Goal: Task Accomplishment & Management: Manage account settings

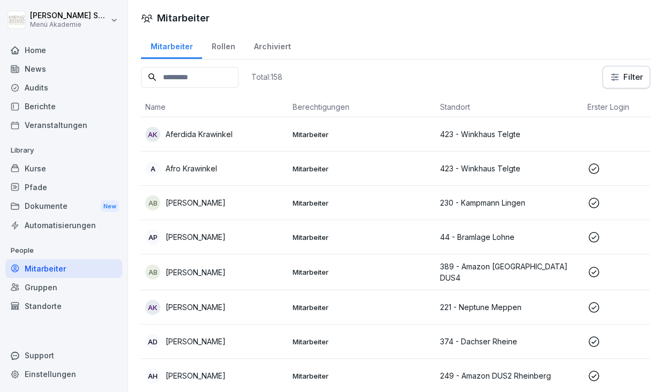
click at [38, 54] on div "Home" at bounding box center [63, 50] width 117 height 19
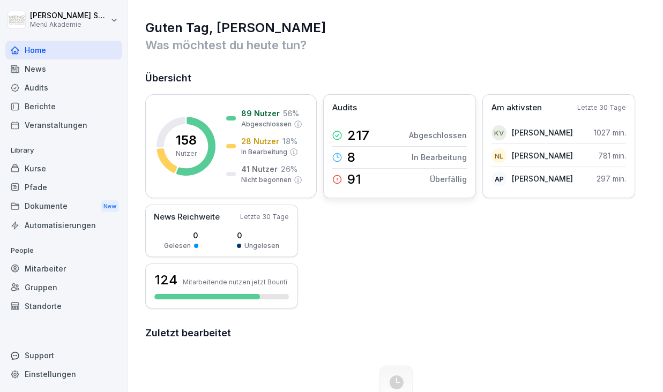
click at [344, 183] on div "91" at bounding box center [346, 179] width 29 height 15
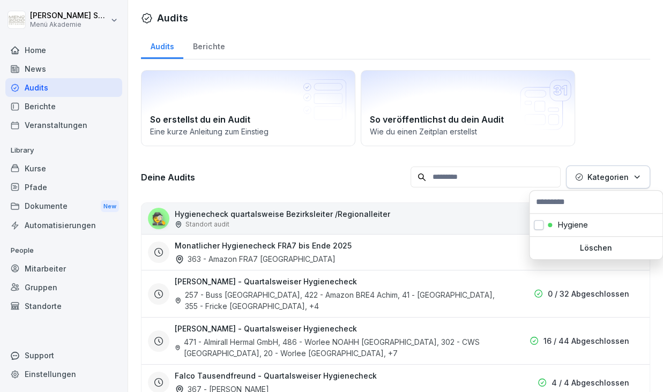
click at [633, 177] on button "Kategorien" at bounding box center [608, 177] width 84 height 23
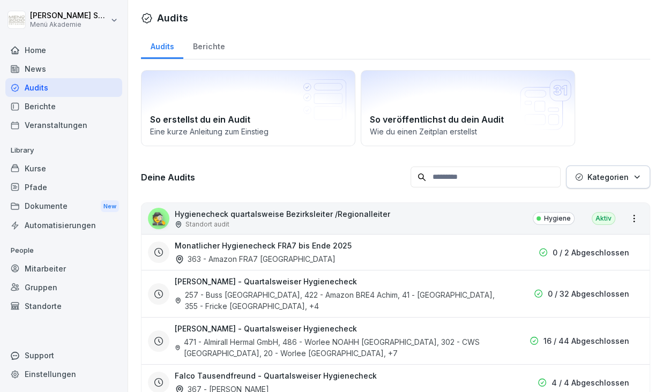
click at [633, 177] on button "Kategorien" at bounding box center [608, 177] width 84 height 23
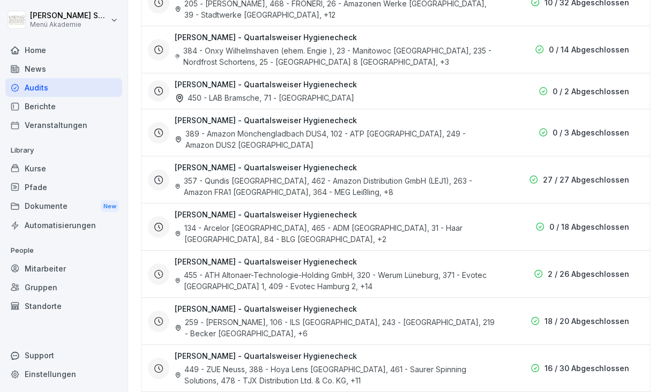
scroll to position [870, 0]
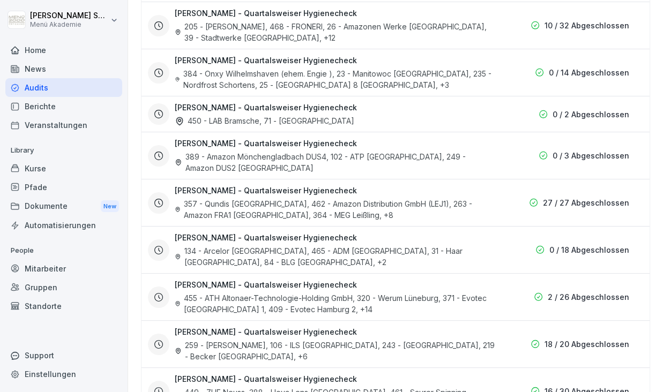
click at [370, 138] on div "[PERSON_NAME] - Quartalsweiser Hygienecheck 389 - Amazon [GEOGRAPHIC_DATA] DUS4…" at bounding box center [335, 156] width 320 height 36
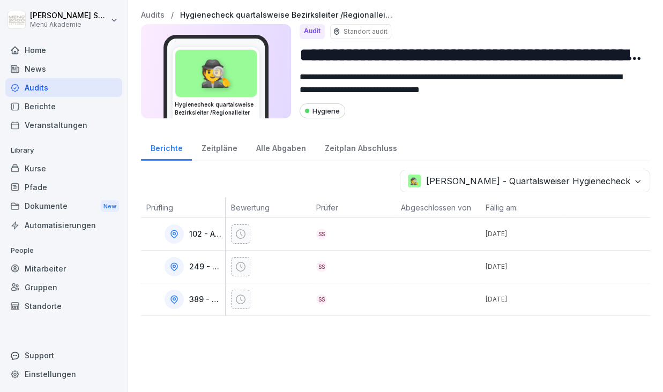
click at [272, 236] on div at bounding box center [270, 234] width 79 height 19
click at [63, 89] on div "Audits" at bounding box center [63, 87] width 117 height 19
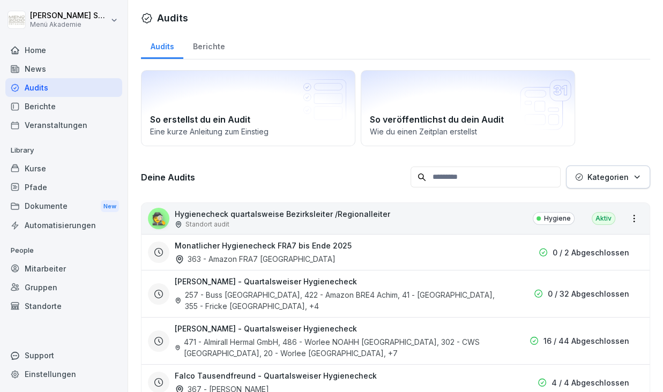
click at [205, 43] on div "Berichte" at bounding box center [208, 45] width 51 height 27
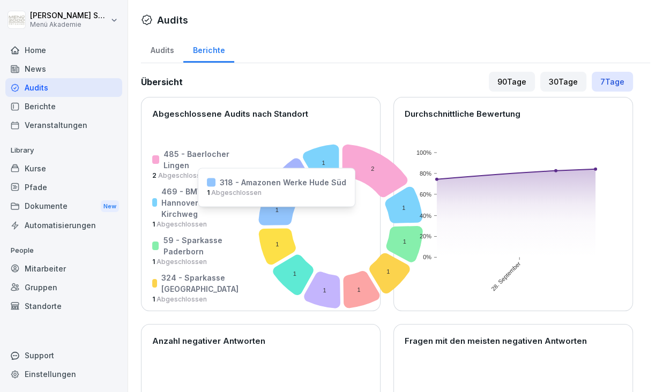
click at [258, 213] on icon at bounding box center [276, 207] width 37 height 36
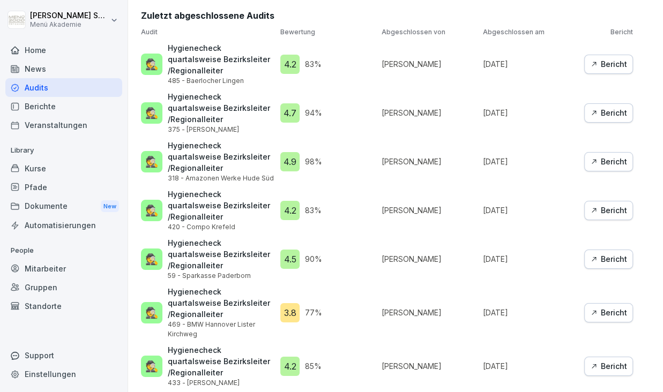
scroll to position [1051, 0]
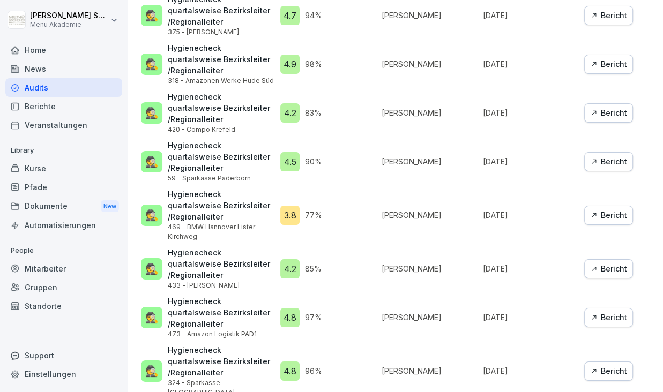
click at [590, 209] on div "Bericht" at bounding box center [608, 215] width 37 height 12
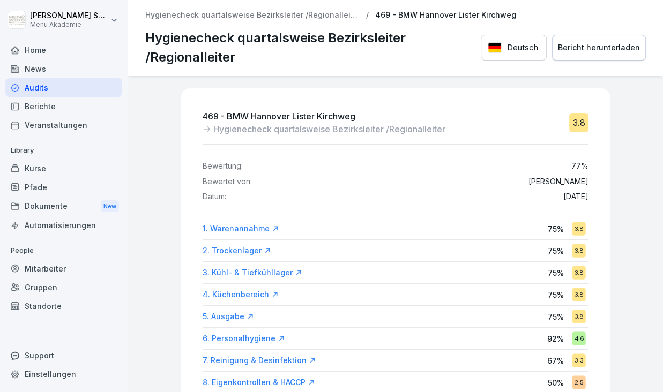
click at [276, 17] on p "Hygienecheck quartalsweise Bezirksleiter /Regionalleiter" at bounding box center [252, 15] width 214 height 9
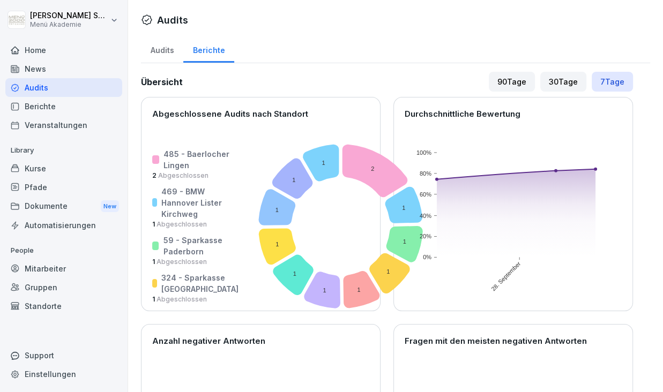
click at [566, 74] on div "30 Tage" at bounding box center [563, 82] width 46 height 20
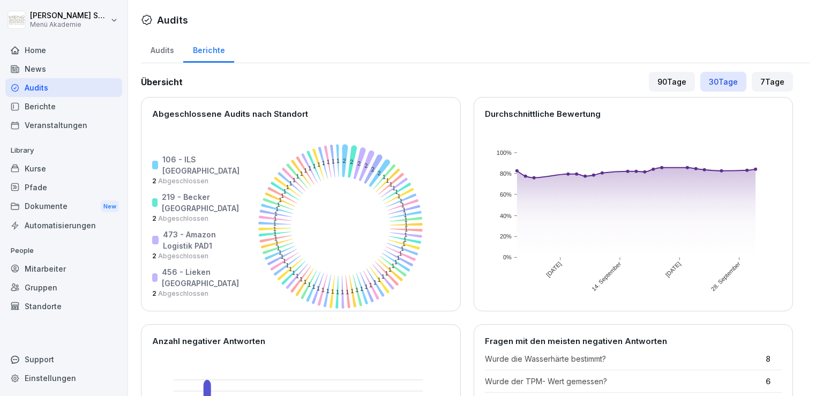
click at [655, 81] on div "90 Tage" at bounding box center [672, 82] width 46 height 20
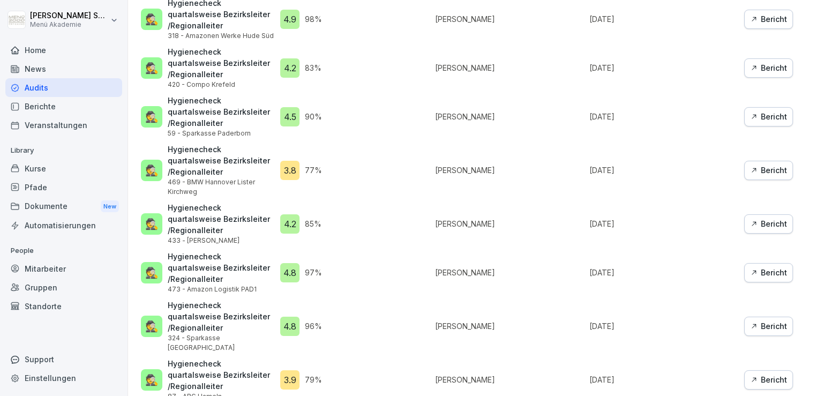
scroll to position [1024, 0]
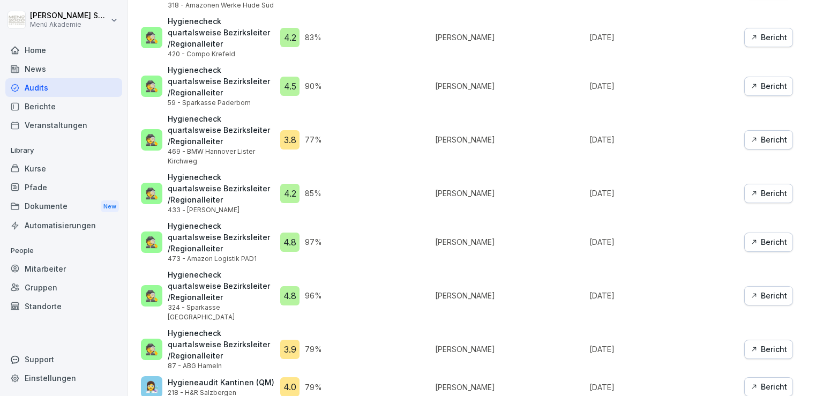
click at [35, 109] on div "Berichte" at bounding box center [63, 106] width 117 height 19
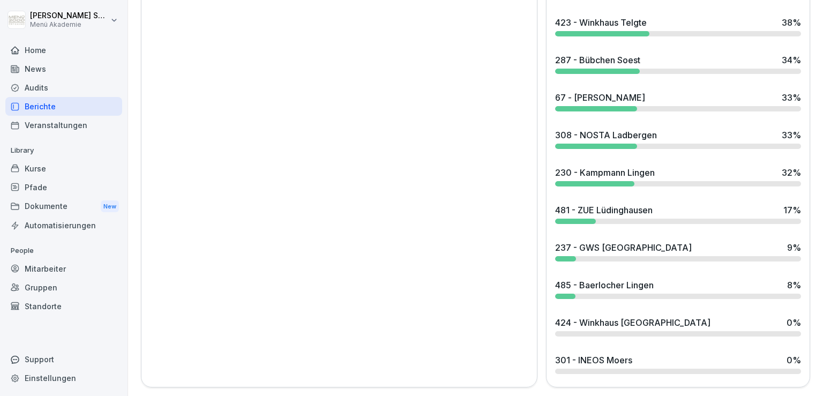
scroll to position [59, 0]
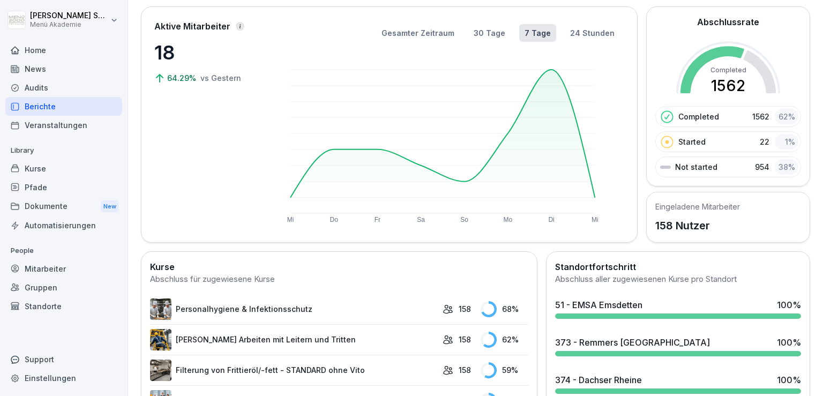
click at [44, 130] on div "Veranstaltungen" at bounding box center [63, 125] width 117 height 19
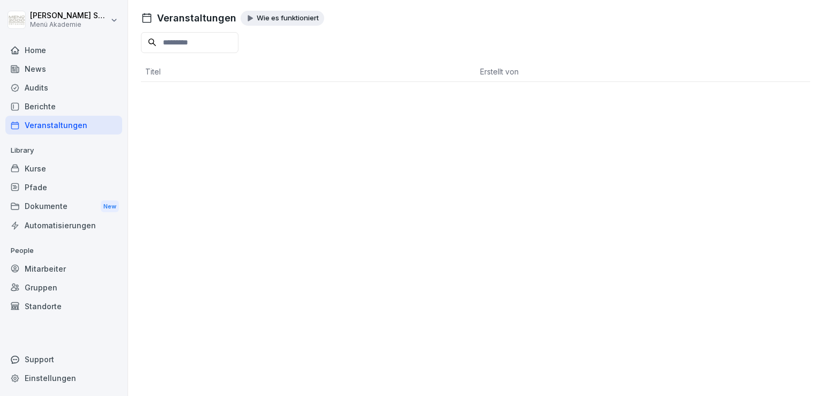
click at [42, 115] on div "Berichte" at bounding box center [63, 106] width 117 height 19
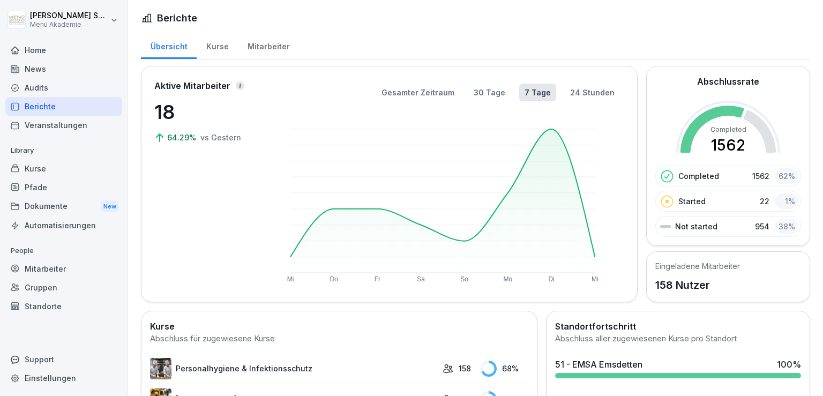
click at [218, 53] on div "Kurse" at bounding box center [217, 45] width 41 height 27
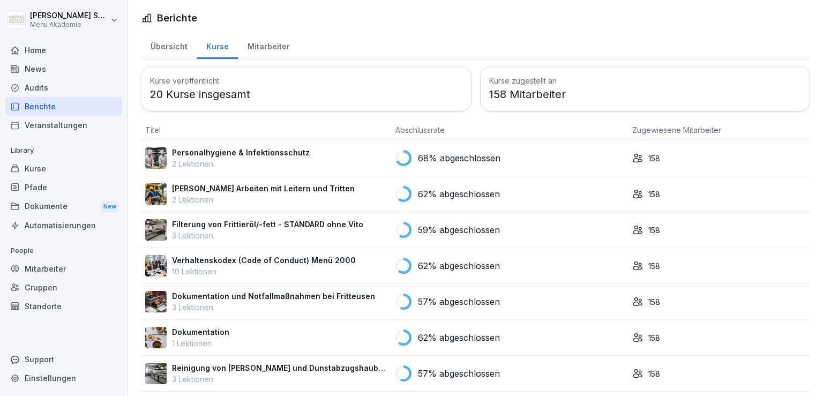
click at [267, 51] on div "Mitarbeiter" at bounding box center [268, 45] width 61 height 27
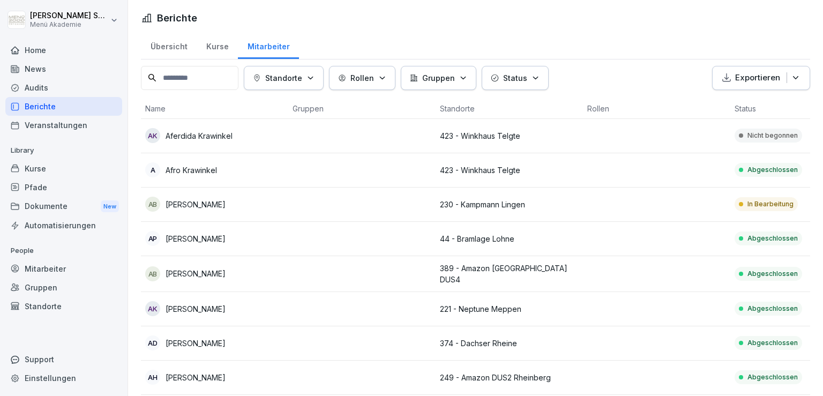
scroll to position [6, 0]
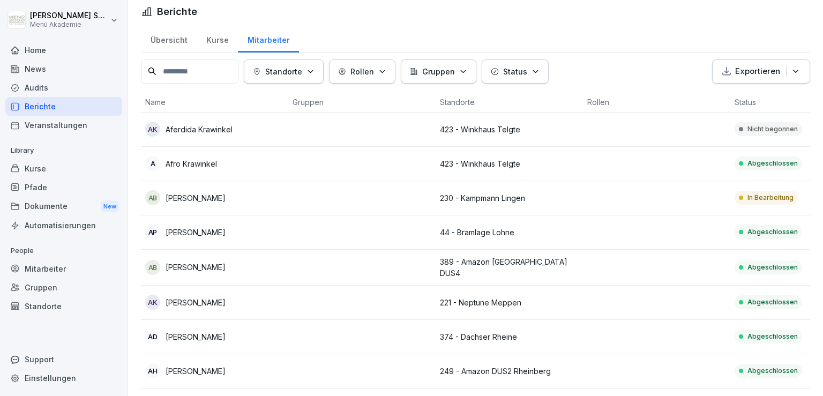
click at [547, 65] on button "Status" at bounding box center [515, 71] width 67 height 24
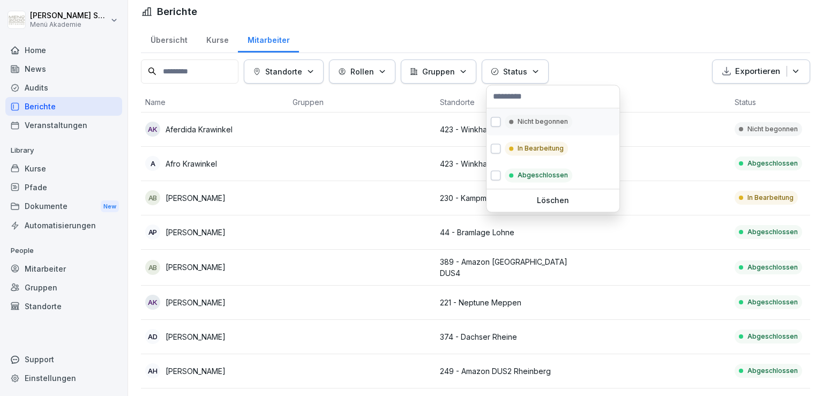
click at [536, 125] on p "Nicht begonnen" at bounding box center [543, 122] width 50 height 10
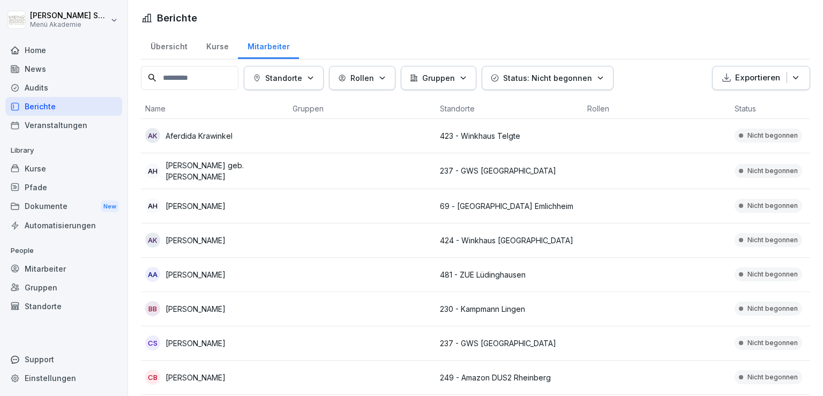
click at [662, 78] on icon "button" at bounding box center [795, 77] width 11 height 11
click at [662, 103] on p "Als Excel Datei exportieren" at bounding box center [748, 102] width 96 height 10
click at [608, 73] on button "Status: Nicht begonnen" at bounding box center [548, 78] width 132 height 24
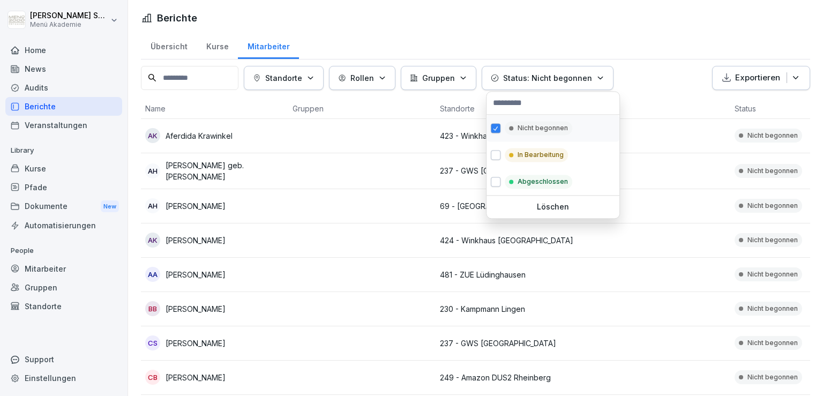
click at [498, 131] on button "button" at bounding box center [496, 128] width 10 height 10
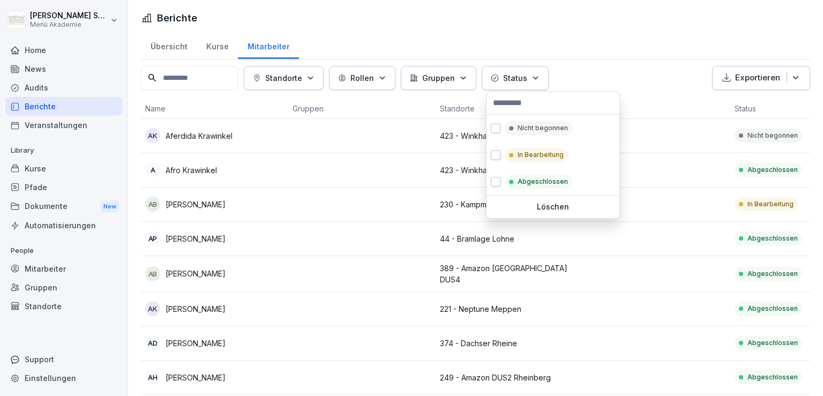
click at [662, 84] on button "Exportieren" at bounding box center [761, 78] width 98 height 24
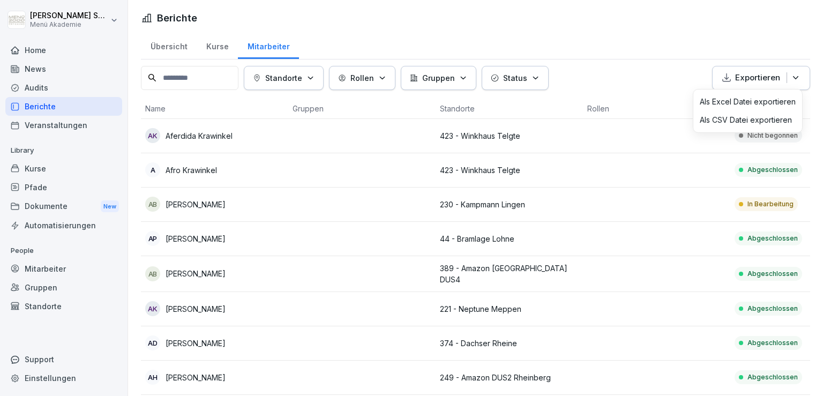
click at [662, 107] on div "Als Excel Datei exportieren" at bounding box center [747, 102] width 109 height 18
click at [44, 47] on div "Home" at bounding box center [63, 50] width 117 height 19
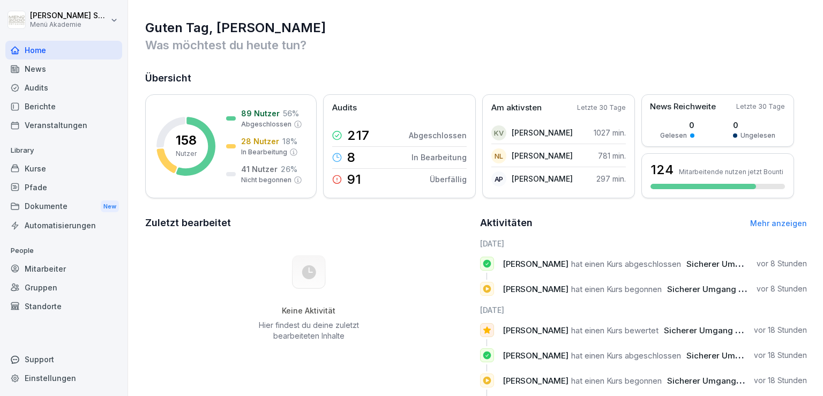
click at [118, 18] on html "[PERSON_NAME] Menü Akademie Home News Audits Berichte Veranstaltungen Library K…" at bounding box center [411, 198] width 823 height 396
click at [429, 153] on p "In Bearbeitung" at bounding box center [438, 157] width 55 height 11
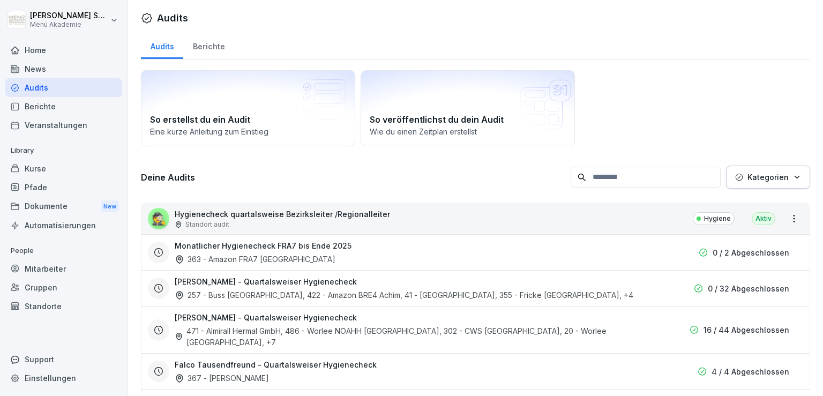
scroll to position [366, 0]
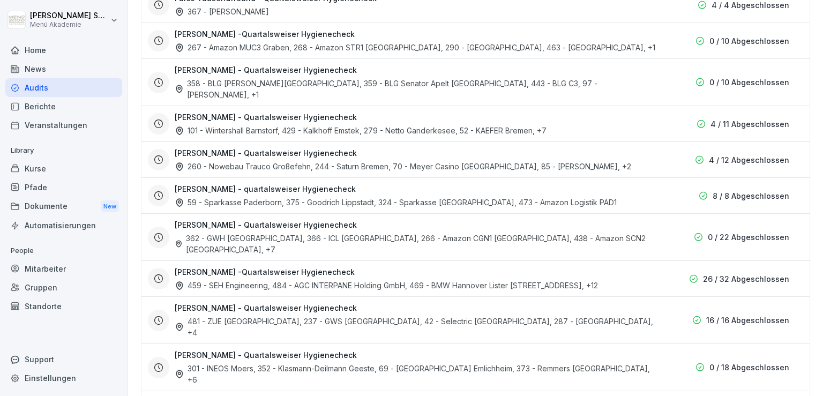
drag, startPoint x: 822, startPoint y: 90, endPoint x: 822, endPoint y: 34, distance: 56.3
click at [662, 33] on div "Audits Audits Berichte So erstellst du ein Audit Eine kurze Anleitung zum Einst…" at bounding box center [475, 198] width 695 height 396
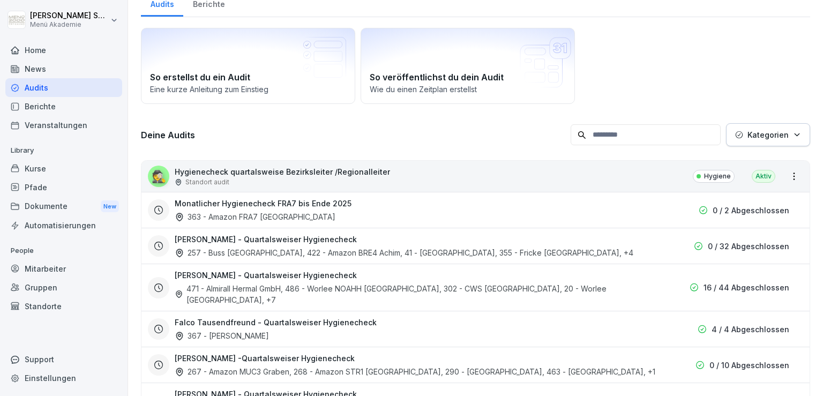
scroll to position [0, 0]
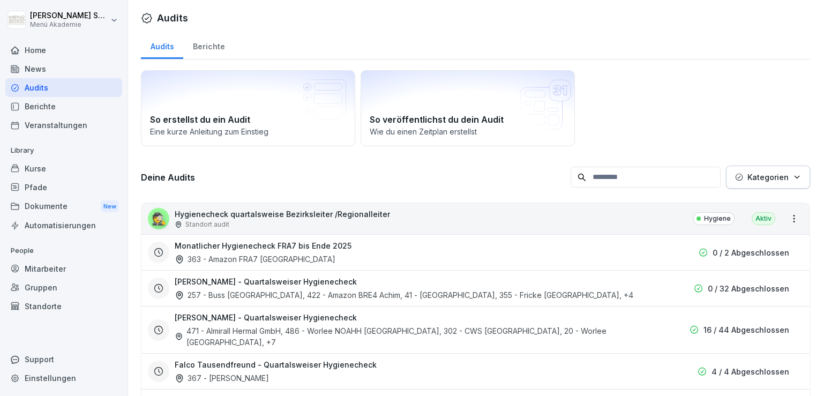
click at [50, 50] on div "Home" at bounding box center [63, 50] width 117 height 19
